Goal: Information Seeking & Learning: Learn about a topic

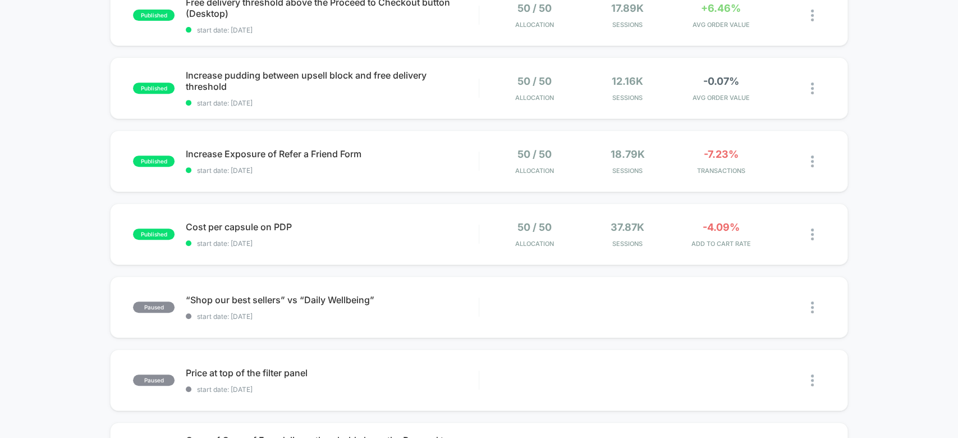
scroll to position [314, 0]
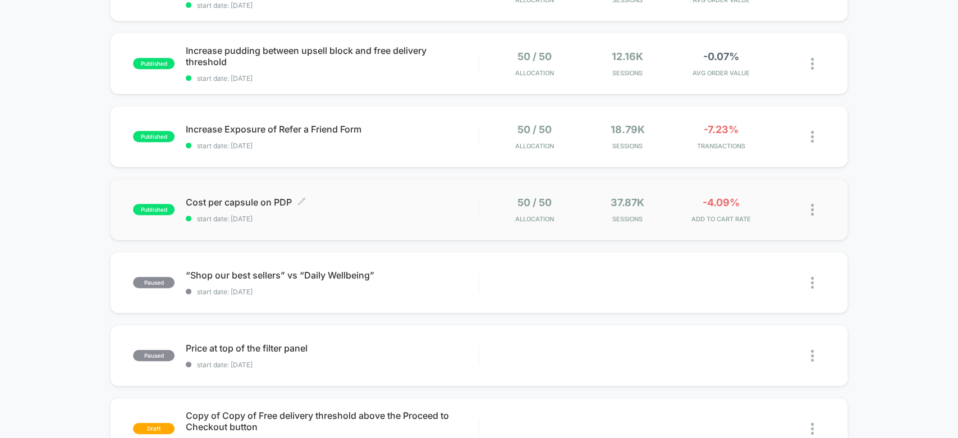
click at [387, 207] on div "Cost per capsule on PDP Click to edit experience details Click to edit experien…" at bounding box center [332, 209] width 292 height 26
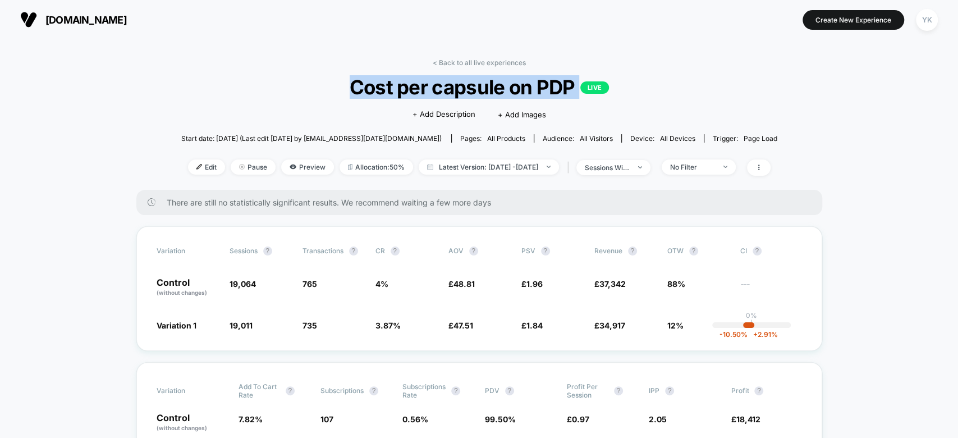
drag, startPoint x: 350, startPoint y: 87, endPoint x: 594, endPoint y: 86, distance: 244.2
click at [594, 86] on span "Cost per capsule on PDP LIVE" at bounding box center [479, 87] width 536 height 24
copy span "Cost per capsule on PDP LIVE"
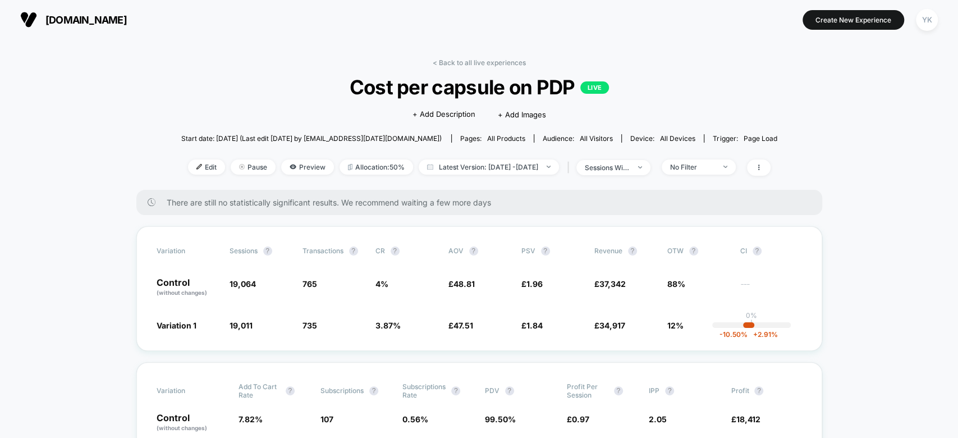
click at [443, 63] on link "< Back to all live experiences" at bounding box center [479, 62] width 93 height 8
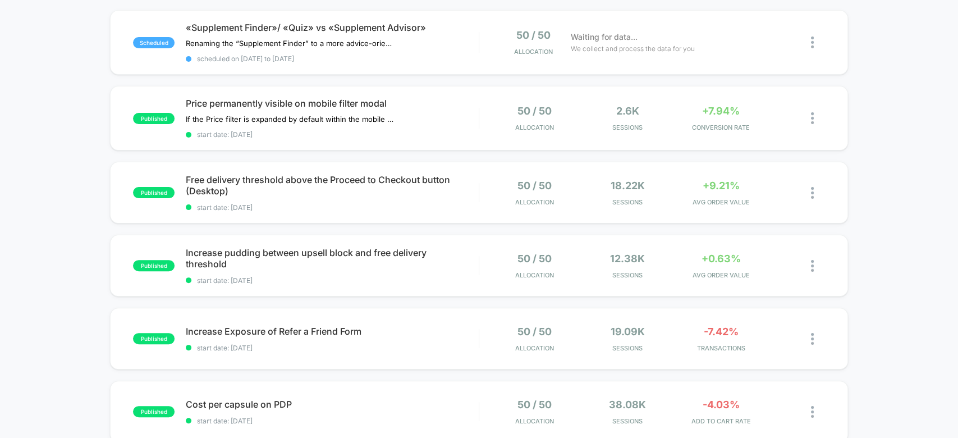
scroll to position [115, 0]
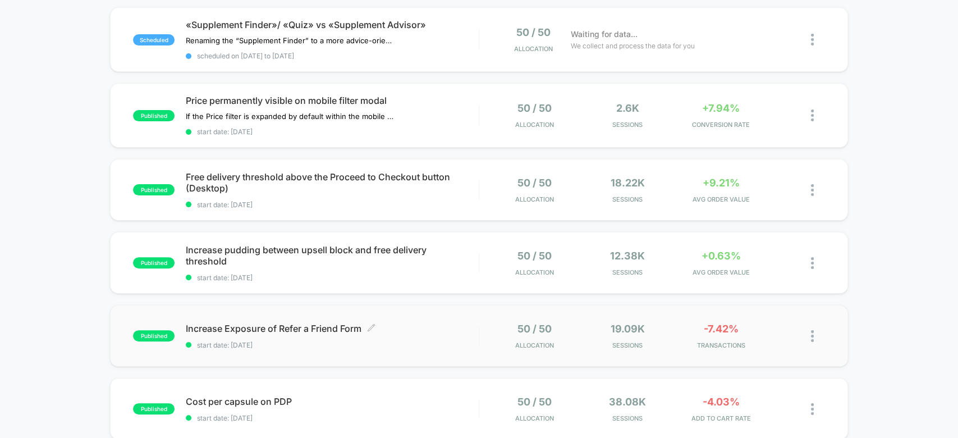
click at [409, 328] on span "Increase Exposure of Refer a Friend Form Click to edit experience details" at bounding box center [332, 328] width 292 height 11
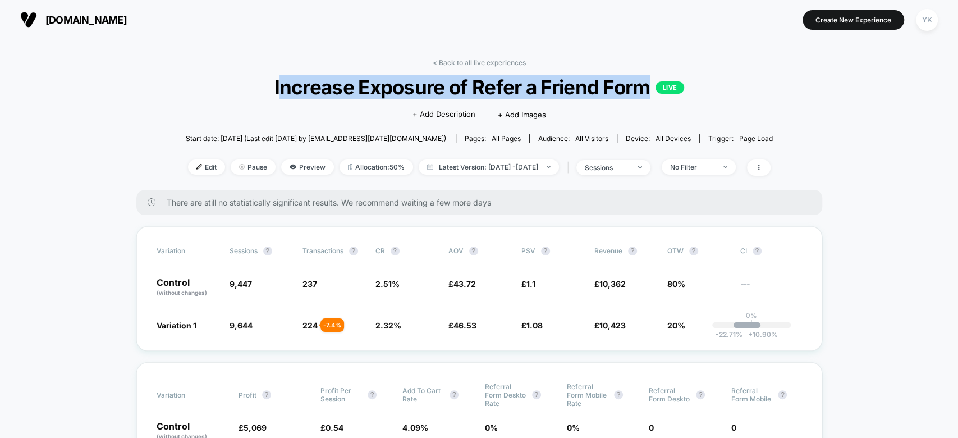
drag, startPoint x: 277, startPoint y: 86, endPoint x: 647, endPoint y: 81, distance: 370.5
click at [647, 81] on span "Increase Exposure of Refer a Friend Form LIVE" at bounding box center [479, 87] width 528 height 24
copy span "ncrease Exposure of Refer a Friend Form"
drag, startPoint x: 271, startPoint y: 79, endPoint x: 649, endPoint y: 85, distance: 378.9
click at [649, 85] on span "Increase Exposure of Refer a Friend Form LIVE" at bounding box center [479, 87] width 528 height 24
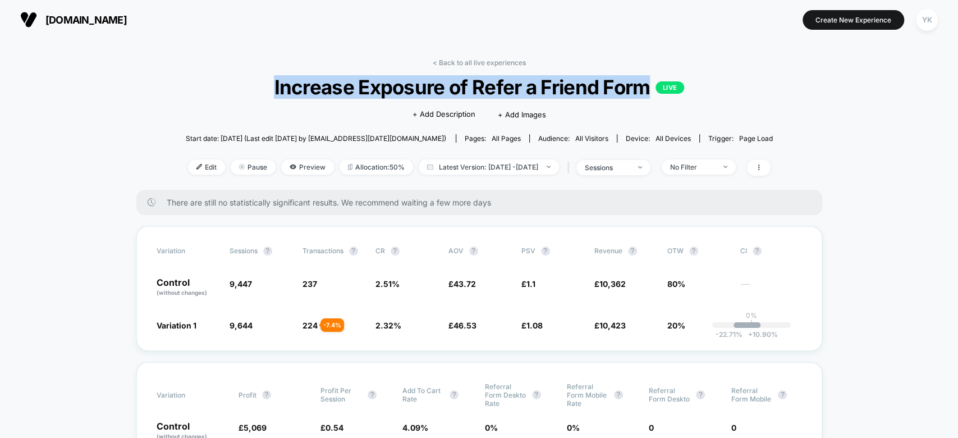
copy span "Increase Exposure of Refer a Friend Form"
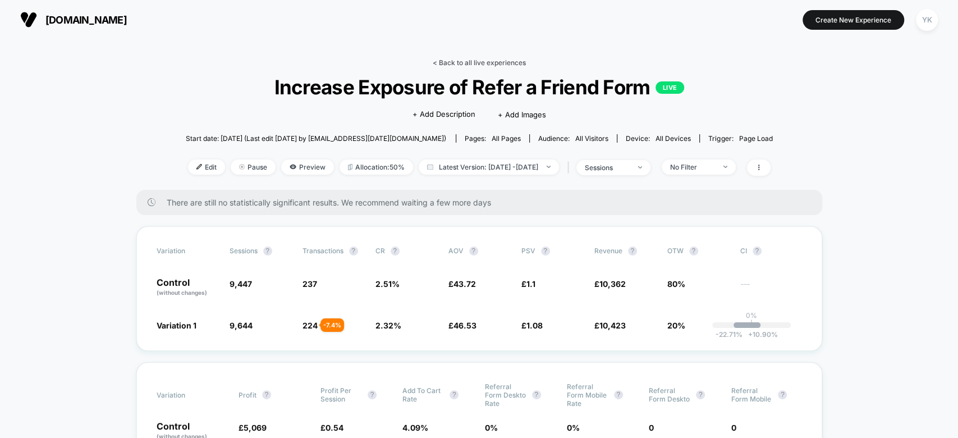
click at [457, 60] on link "< Back to all live experiences" at bounding box center [479, 62] width 93 height 8
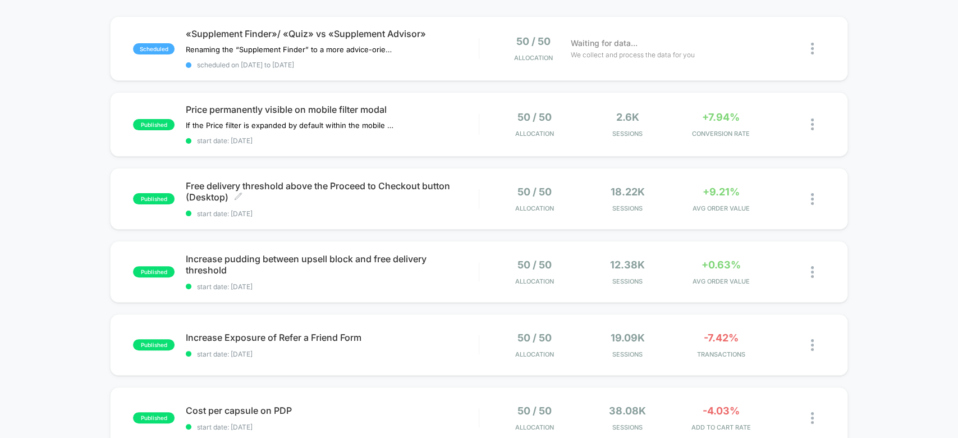
scroll to position [103, 0]
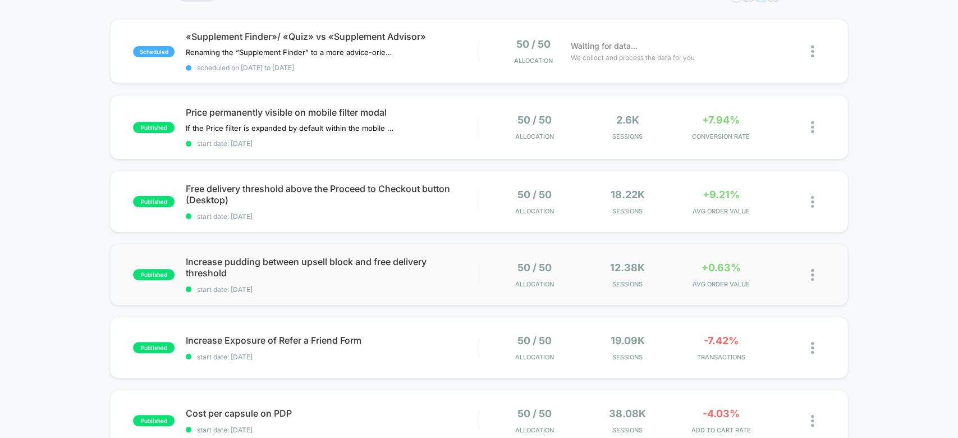
click at [404, 290] on div "published Increase pudding between upsell block and free delivery threshold sta…" at bounding box center [479, 275] width 738 height 62
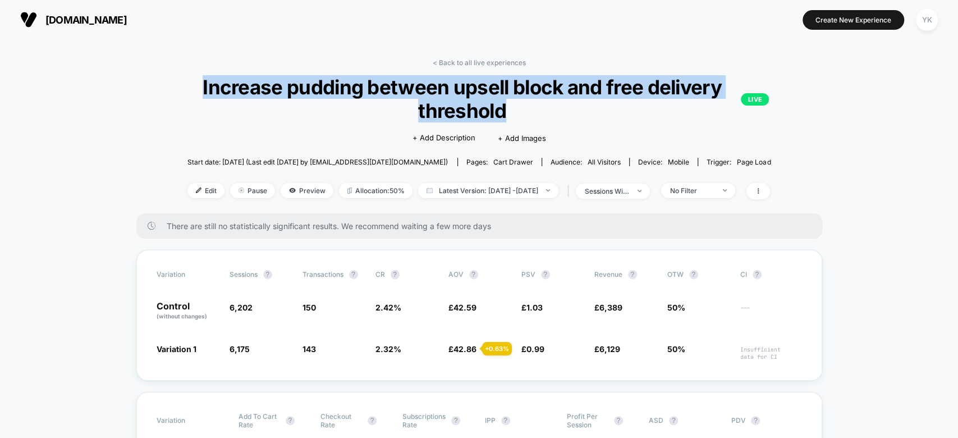
drag, startPoint x: 196, startPoint y: 79, endPoint x: 588, endPoint y: 109, distance: 392.9
click at [588, 109] on span "Increase pudding between upsell block and free delivery threshold LIVE" at bounding box center [479, 98] width 580 height 47
copy span "Increase pudding between upsell block and free delivery threshold"
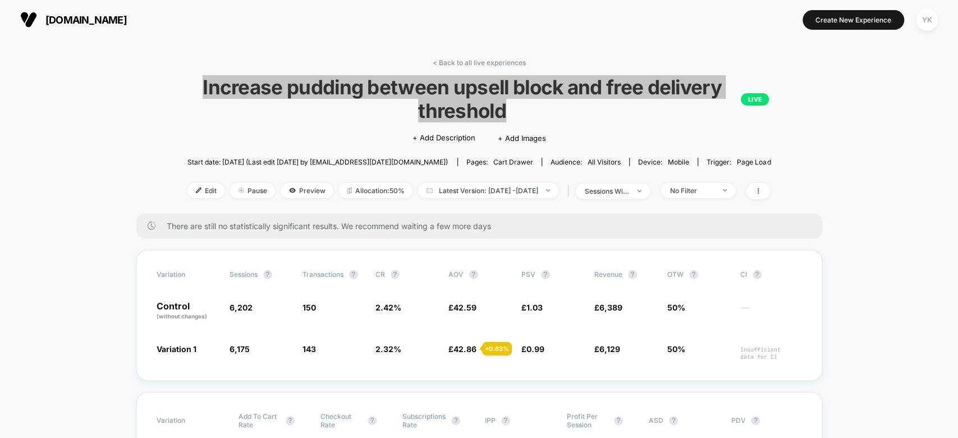
copy span "Increase pudding between upsell block and free delivery threshold"
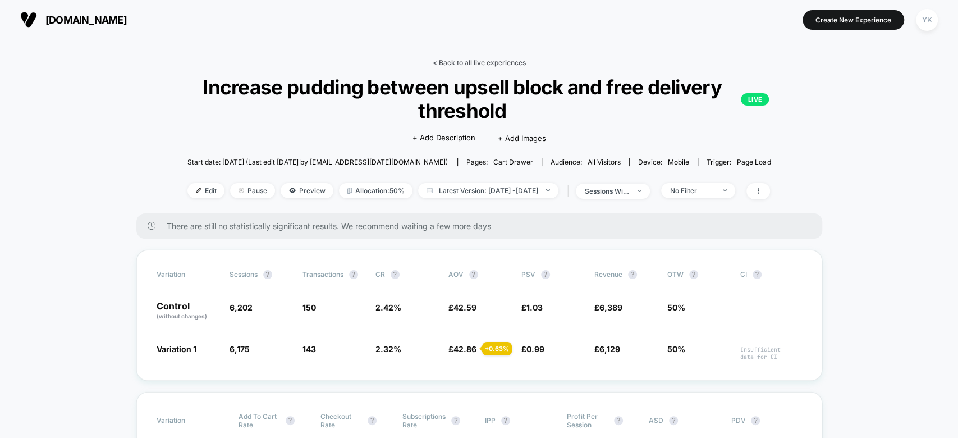
click at [466, 62] on link "< Back to all live experiences" at bounding box center [478, 62] width 93 height 8
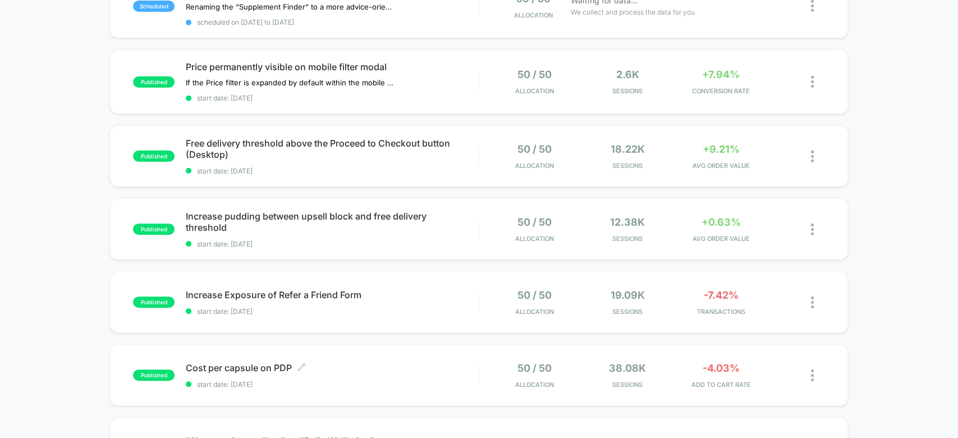
scroll to position [148, 0]
click at [392, 153] on span "Free delivery threshold above the Proceed to Checkout button (Desktop) Click to…" at bounding box center [332, 149] width 292 height 22
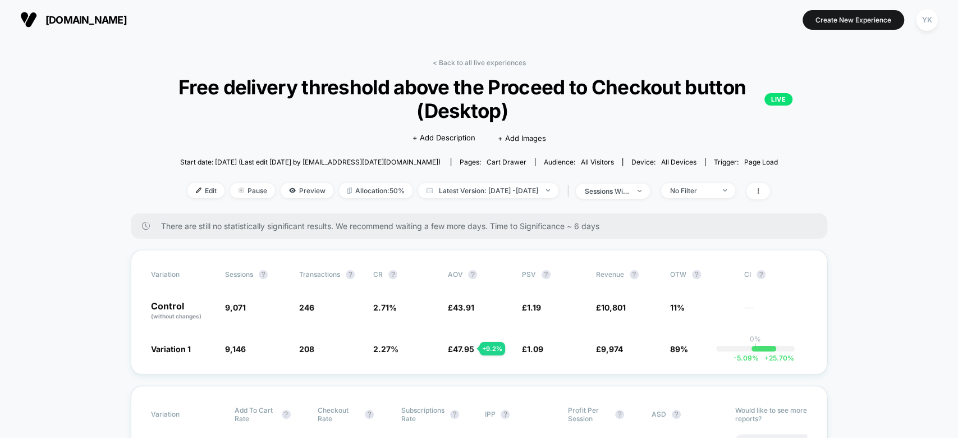
click at [463, 101] on span "Free delivery threshold above the Proceed to Checkout button (Desktop) LIVE" at bounding box center [479, 98] width 627 height 47
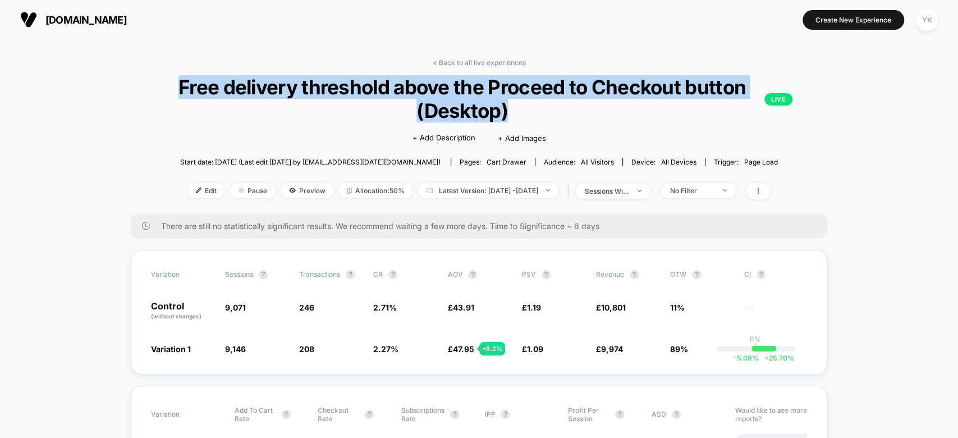
click at [463, 101] on span "Free delivery threshold above the Proceed to Checkout button (Desktop) LIVE" at bounding box center [479, 98] width 627 height 47
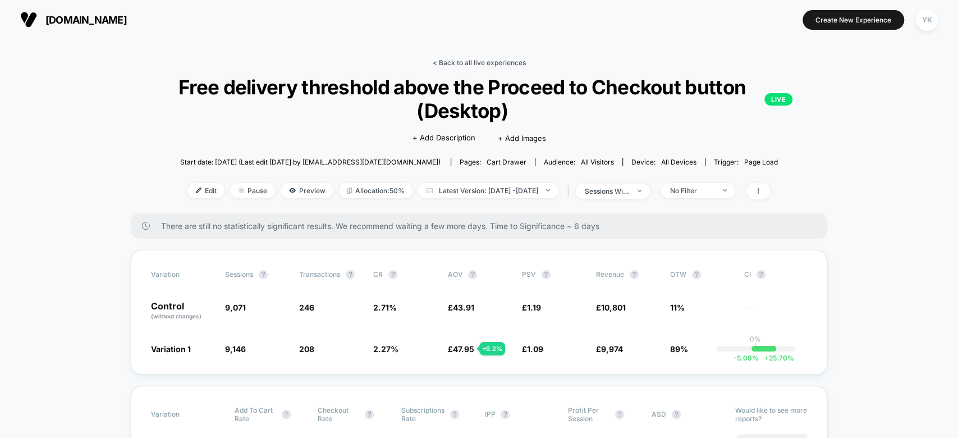
click at [448, 61] on link "< Back to all live experiences" at bounding box center [478, 62] width 93 height 8
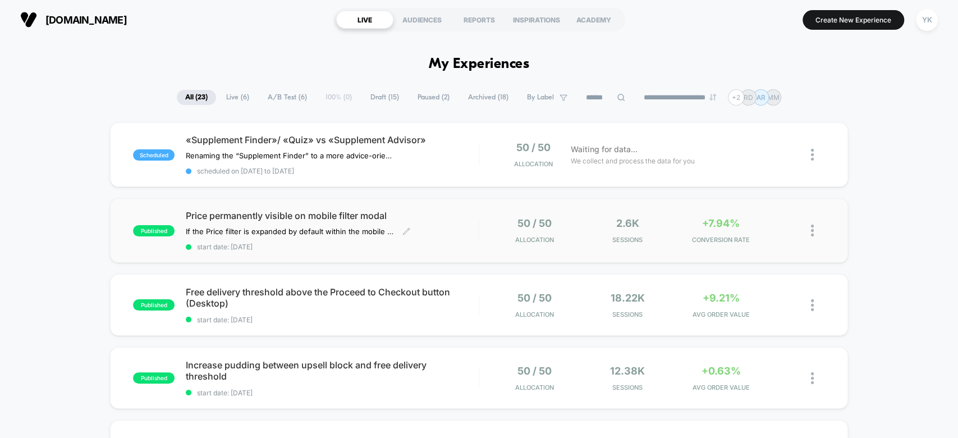
click at [457, 231] on div "Price permanently visible on mobile filter modal If the Price filter is expande…" at bounding box center [332, 230] width 292 height 41
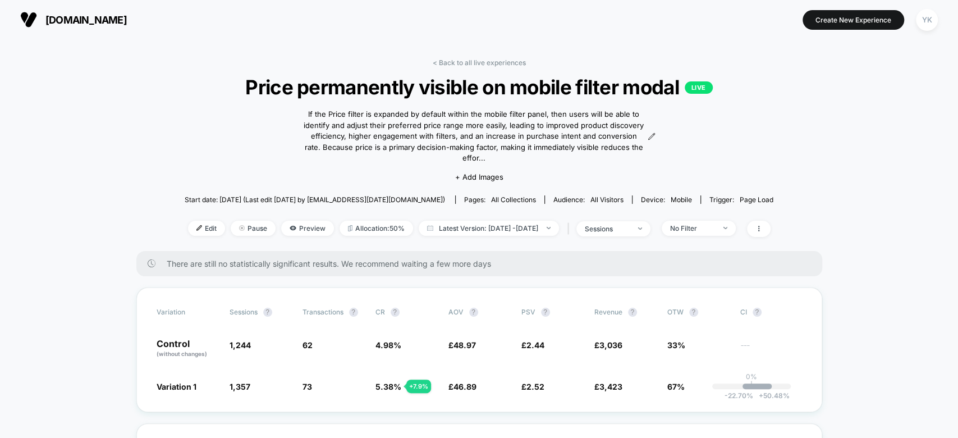
click at [272, 77] on span "Price permanently visible on mobile filter modal LIVE" at bounding box center [479, 87] width 530 height 24
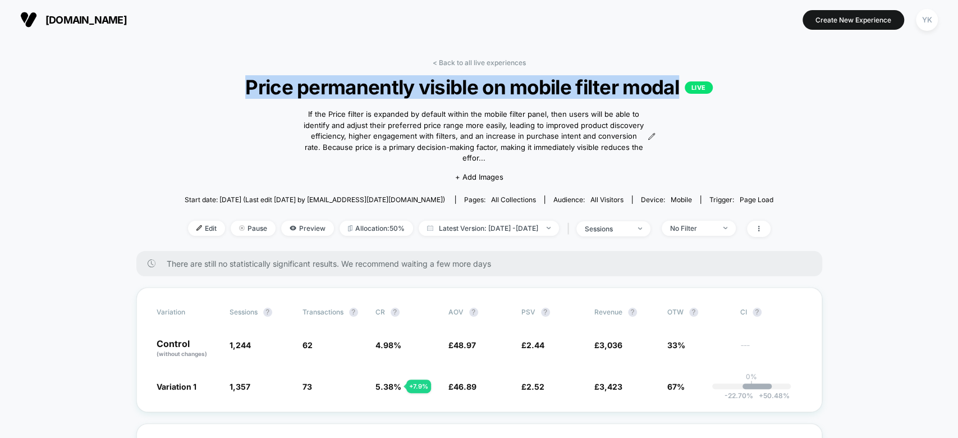
click at [272, 77] on span "Price permanently visible on mobile filter modal LIVE" at bounding box center [479, 87] width 530 height 24
copy span "Price permanently visible on mobile filter modal"
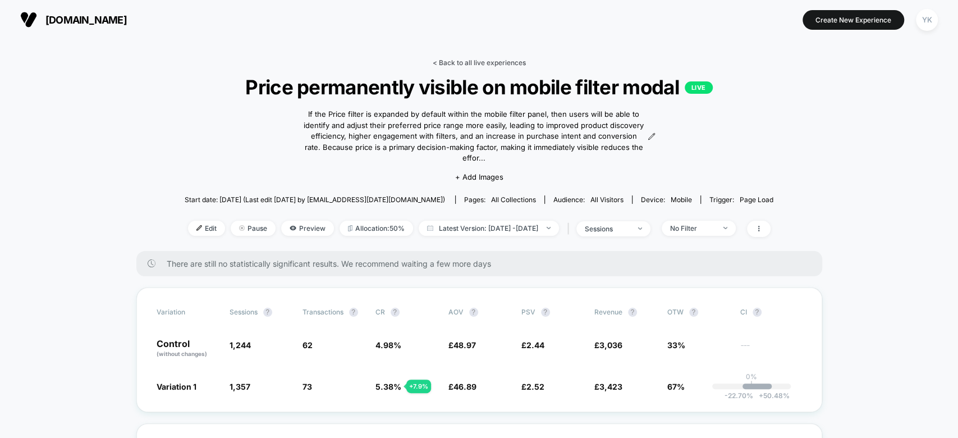
click at [463, 61] on link "< Back to all live experiences" at bounding box center [479, 62] width 93 height 8
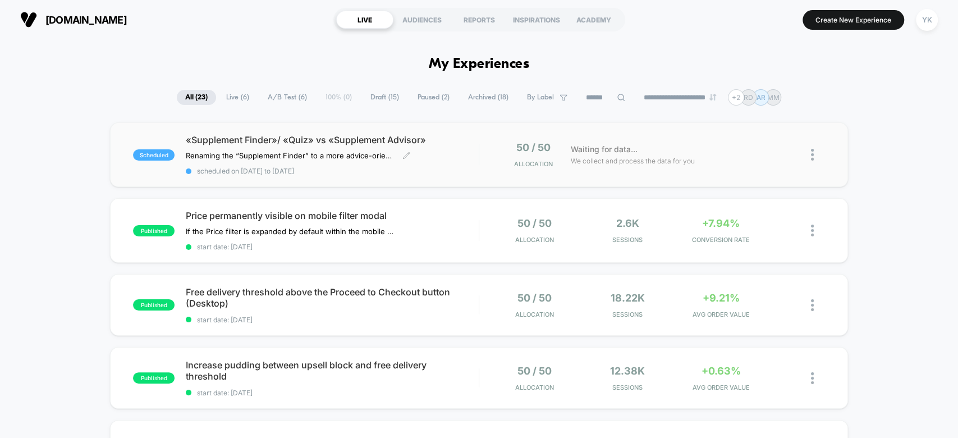
click at [462, 173] on span "scheduled on [DATE] to [DATE]" at bounding box center [332, 171] width 292 height 8
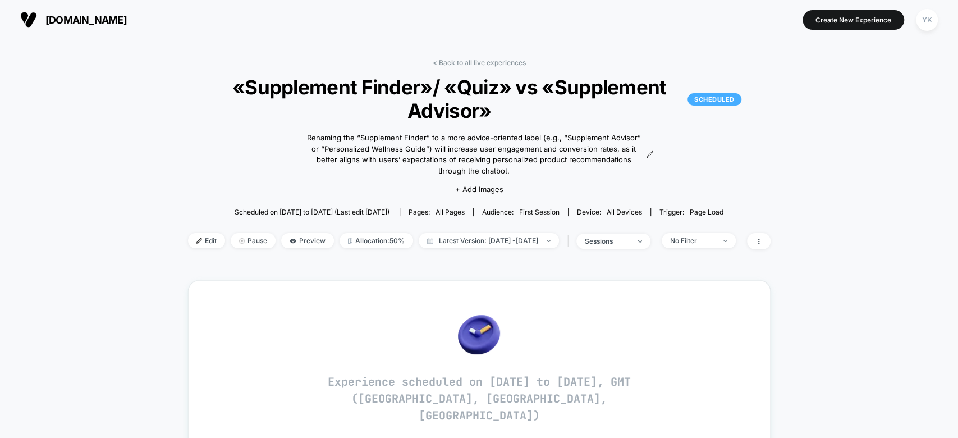
click at [431, 81] on span "«Supplement Finder»/ «Quiz» vs «Supplement Advisor» SCHEDULED" at bounding box center [479, 98] width 524 height 47
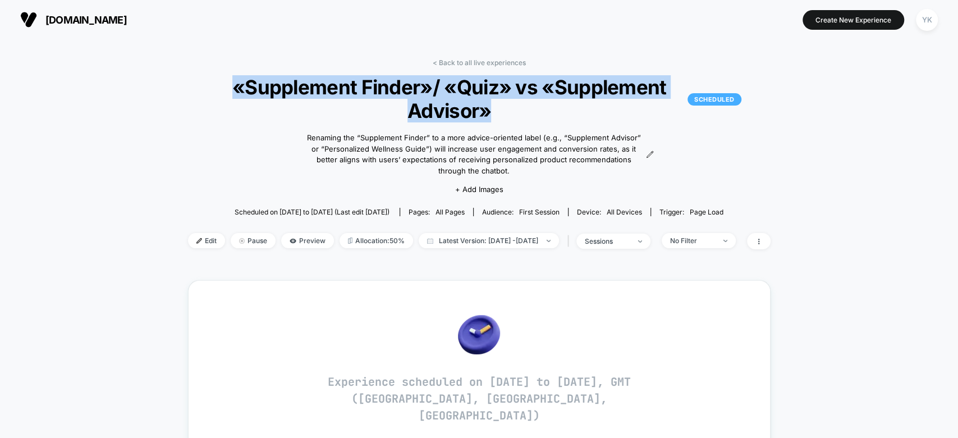
click at [431, 81] on span "«Supplement Finder»/ «Quiz» vs «Supplement Advisor» SCHEDULED" at bounding box center [479, 98] width 524 height 47
copy span "«Supplement Finder»/ «Quiz» vs «Supplement Advisor»"
